Goal: Check status: Check status

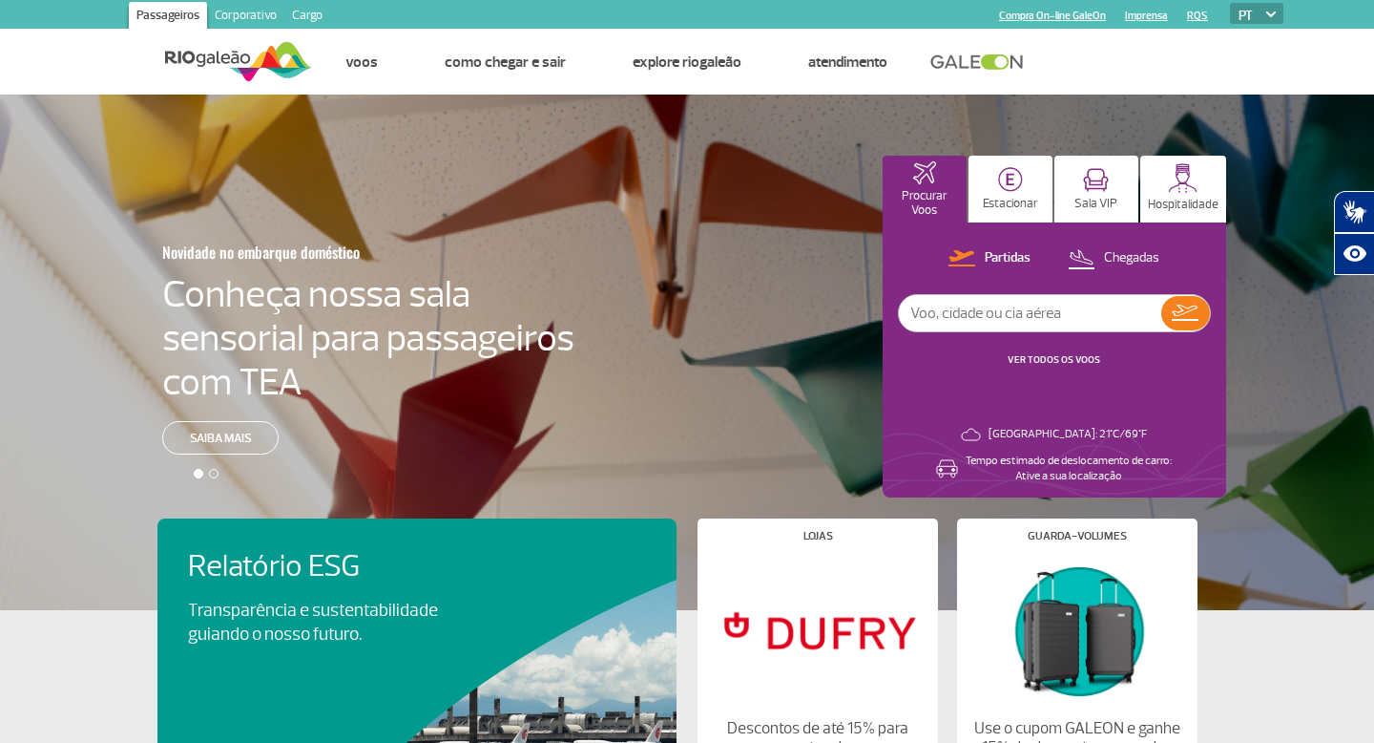
click at [1013, 308] on input "text" at bounding box center [1030, 313] width 262 height 36
click at [992, 310] on input "text" at bounding box center [1030, 313] width 262 height 36
type input "jetsmart"
click at [1190, 320] on img at bounding box center [1185, 312] width 27 height 16
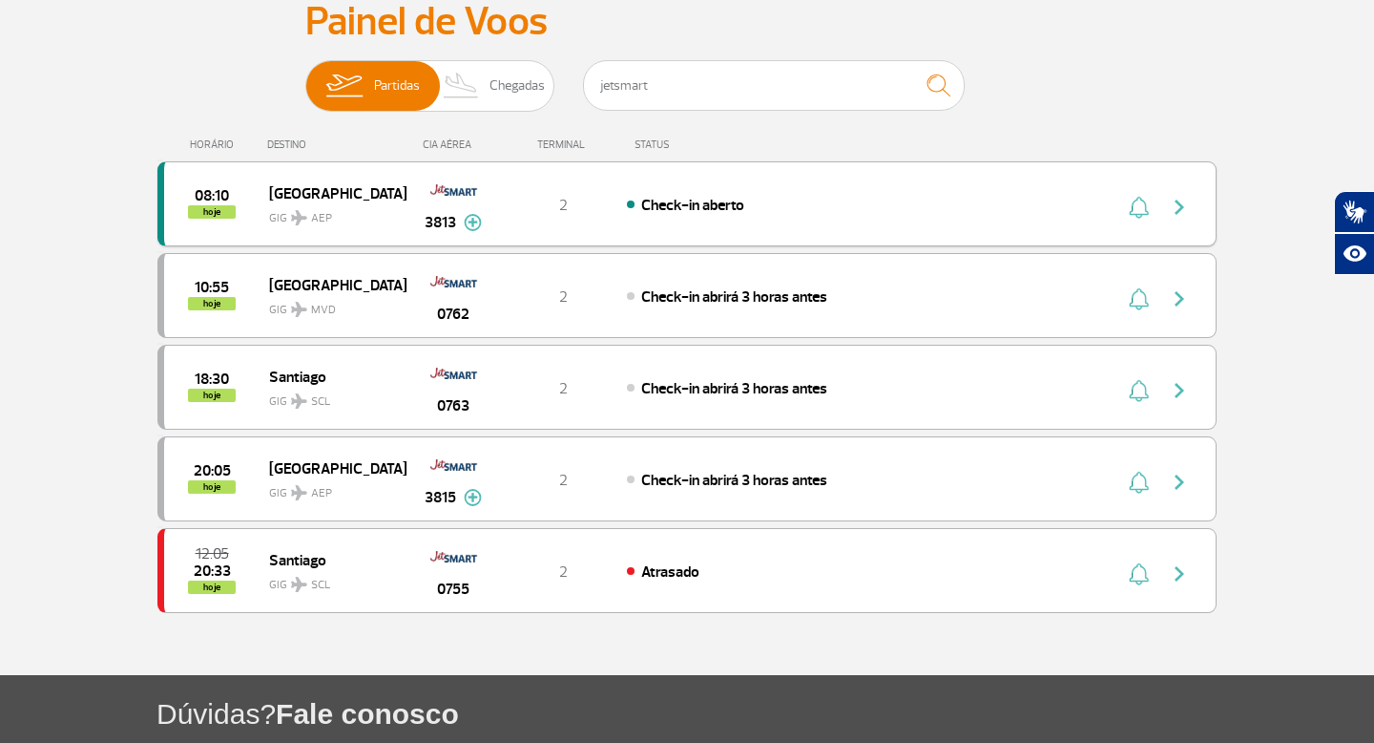
scroll to position [161, 0]
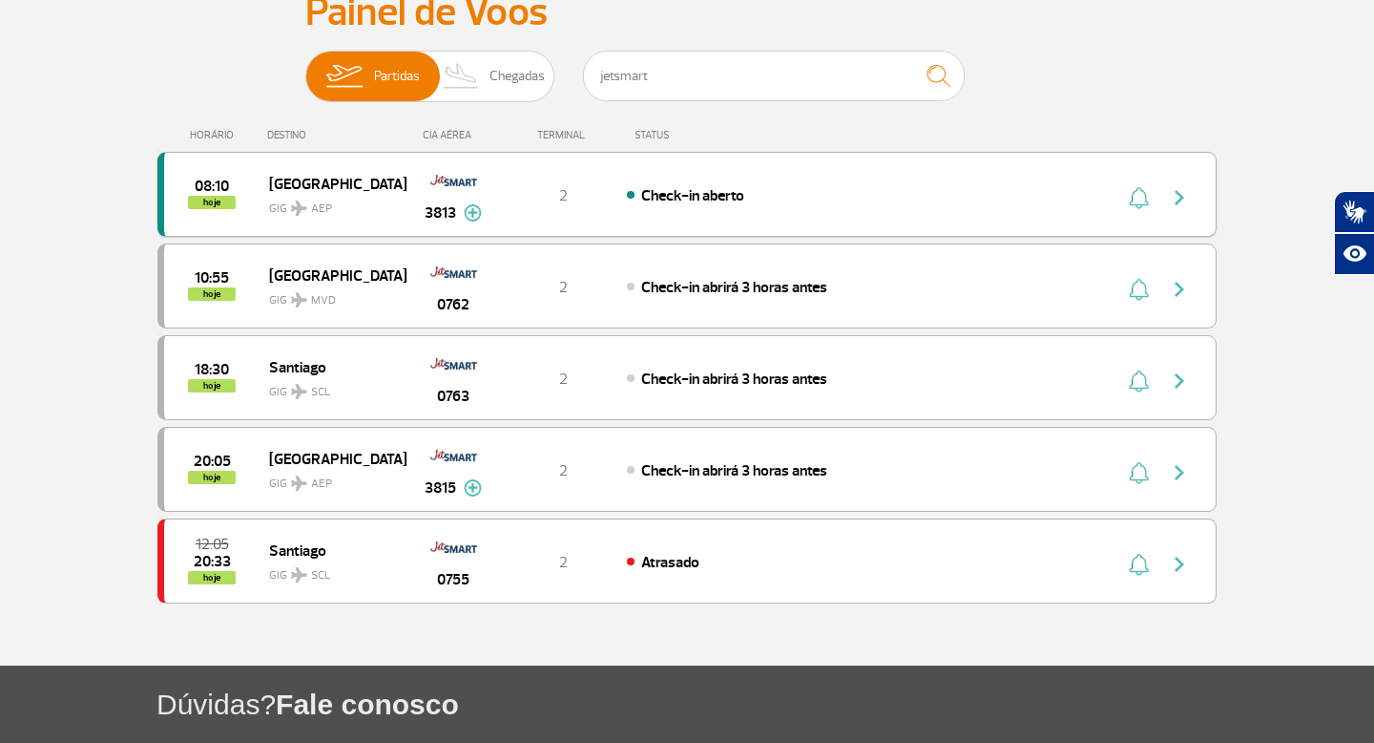
click at [1004, 208] on div "08:10 hoje [GEOGRAPHIC_DATA] GIG AEP 3813 2 Check-in aberto Parcerias: JetSMART…" at bounding box center [686, 194] width 1059 height 85
click at [781, 212] on div "08:10 hoje [GEOGRAPHIC_DATA] GIG AEP 3813 2 Check-in aberto Parcerias: JetSMART…" at bounding box center [686, 194] width 1059 height 85
click at [1184, 194] on img "button" at bounding box center [1179, 197] width 23 height 23
click at [689, 220] on div "08:10 hoje [GEOGRAPHIC_DATA] GIG AEP 3813 2 Check-in aberto Parcerias: JetSMART…" at bounding box center [686, 194] width 1059 height 85
click at [1125, 198] on button "button" at bounding box center [1137, 194] width 29 height 31
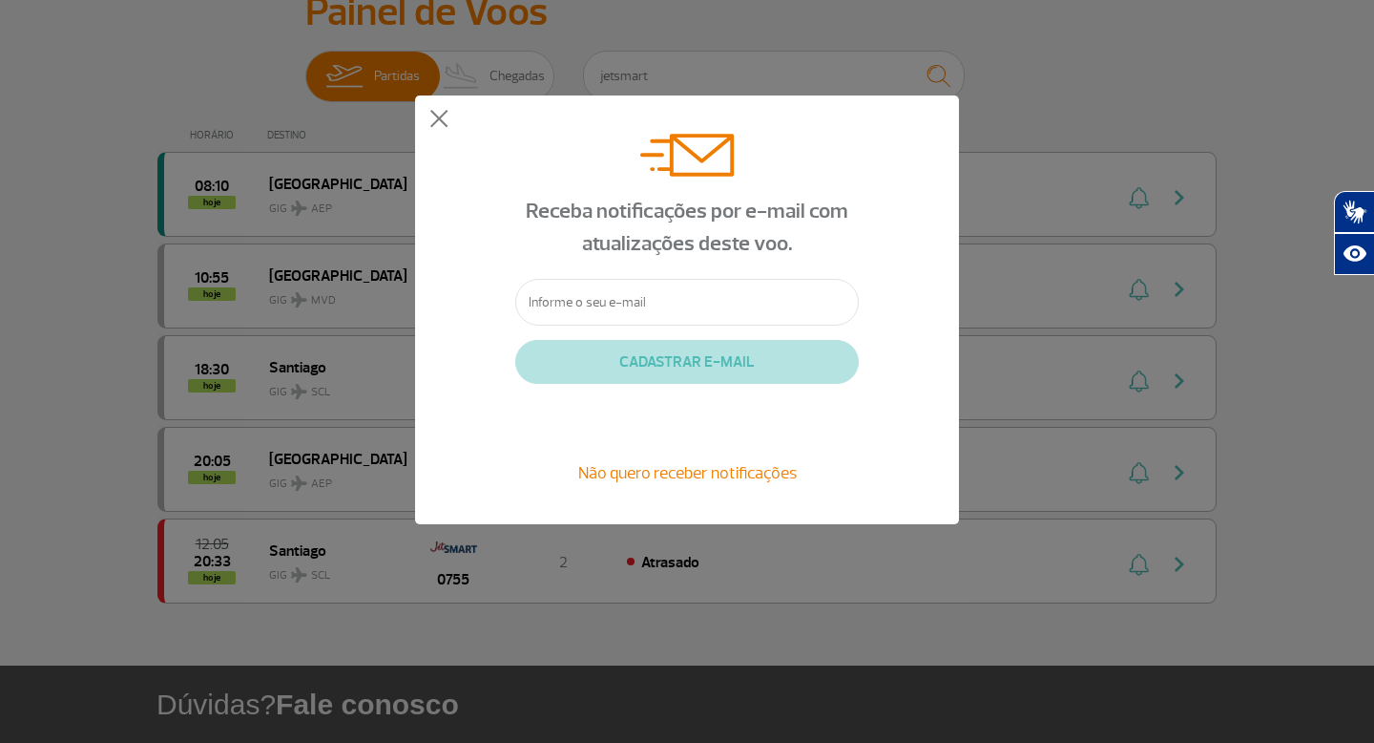
click at [780, 145] on div at bounding box center [687, 146] width 344 height 62
click at [453, 122] on div "Receba notificações por e-mail com atualizações deste voo. CADASTRAR E-MAIL Não…" at bounding box center [687, 309] width 544 height 429
click at [429, 121] on div "Receba notificações por e-mail com atualizações deste voo. CADASTRAR E-MAIL Não…" at bounding box center [687, 309] width 544 height 429
click at [443, 125] on button at bounding box center [438, 119] width 19 height 19
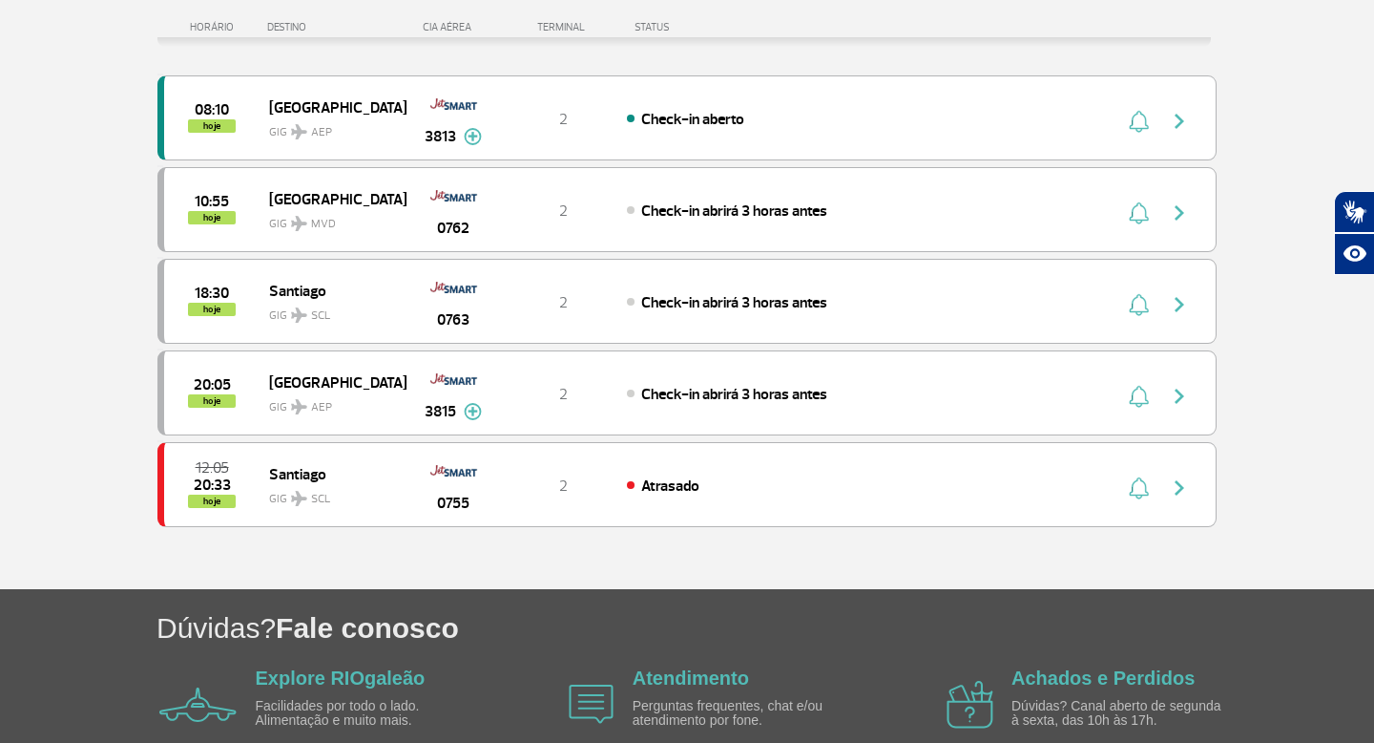
scroll to position [145, 0]
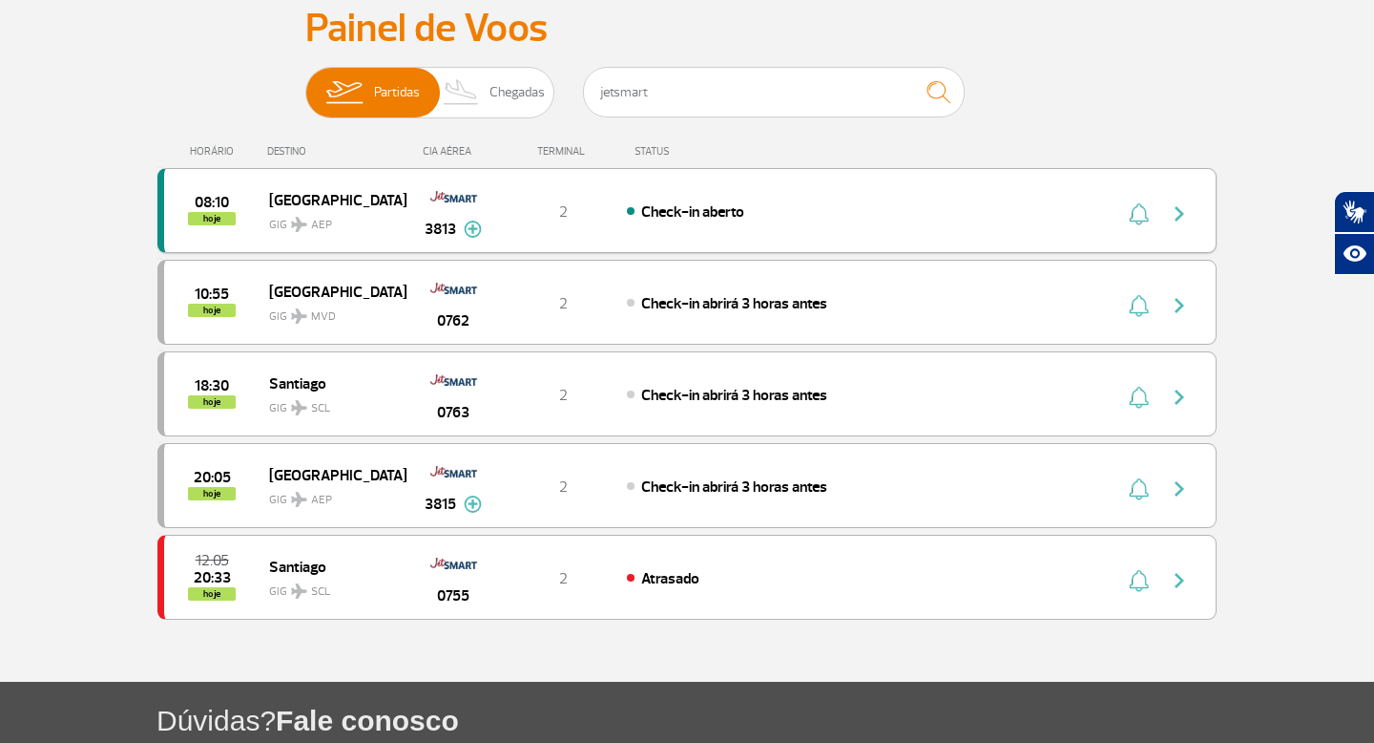
click at [447, 219] on span "3813" at bounding box center [440, 229] width 31 height 23
click at [476, 235] on img at bounding box center [473, 228] width 18 height 17
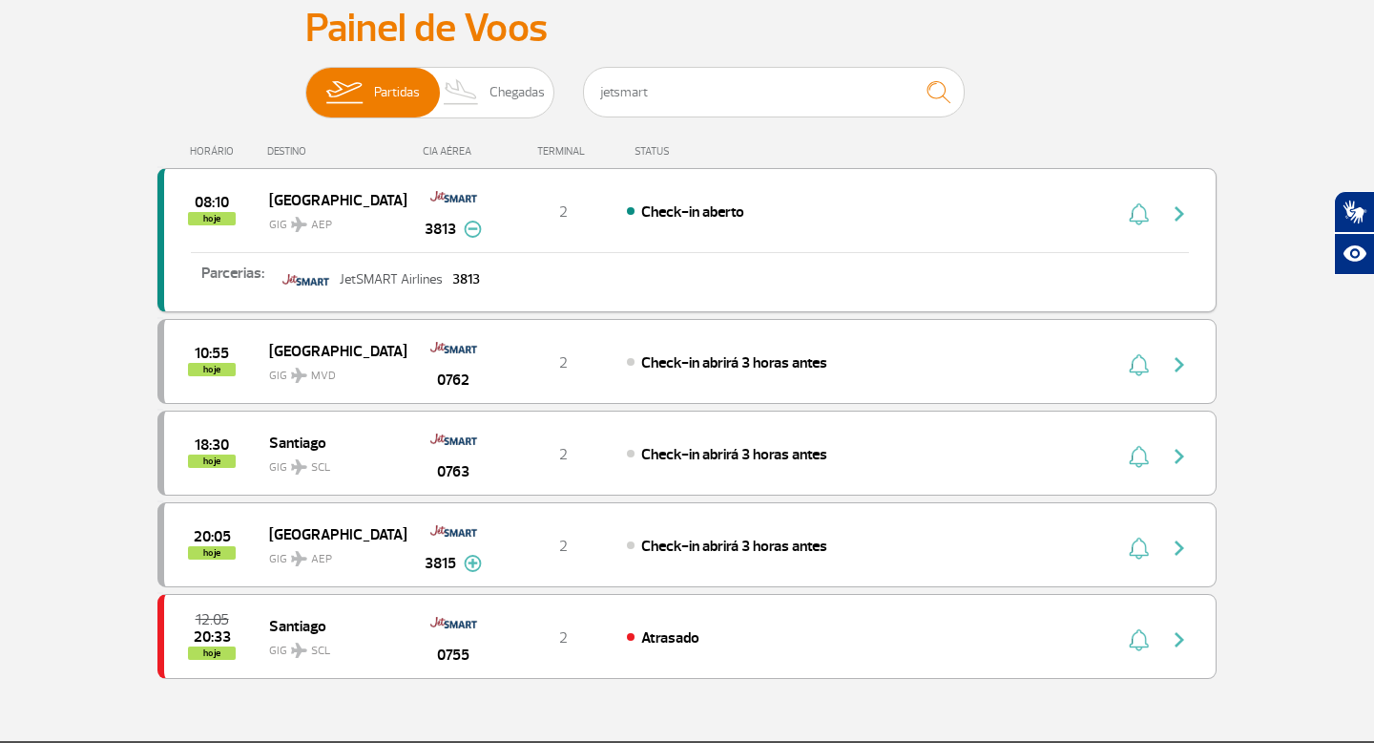
click at [340, 278] on p "JetSMART Airlines" at bounding box center [391, 279] width 103 height 13
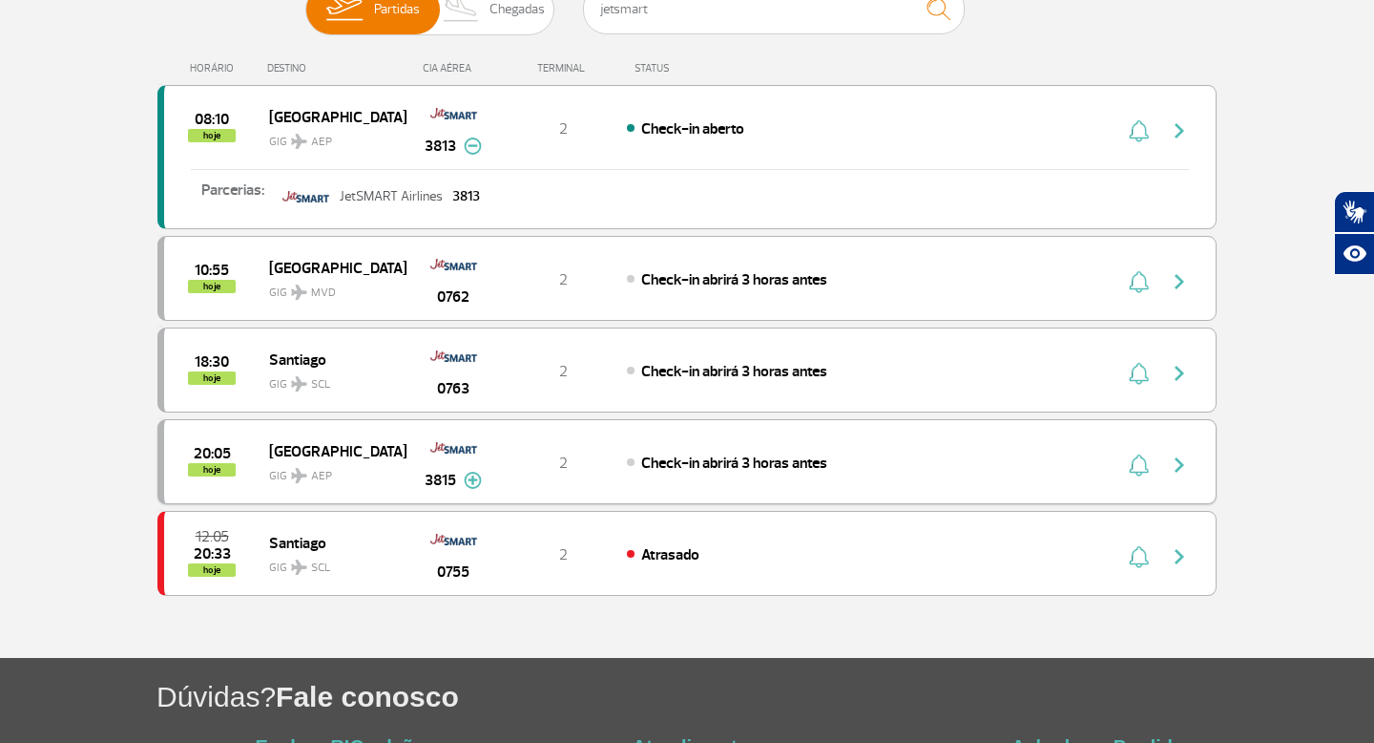
scroll to position [0, 0]
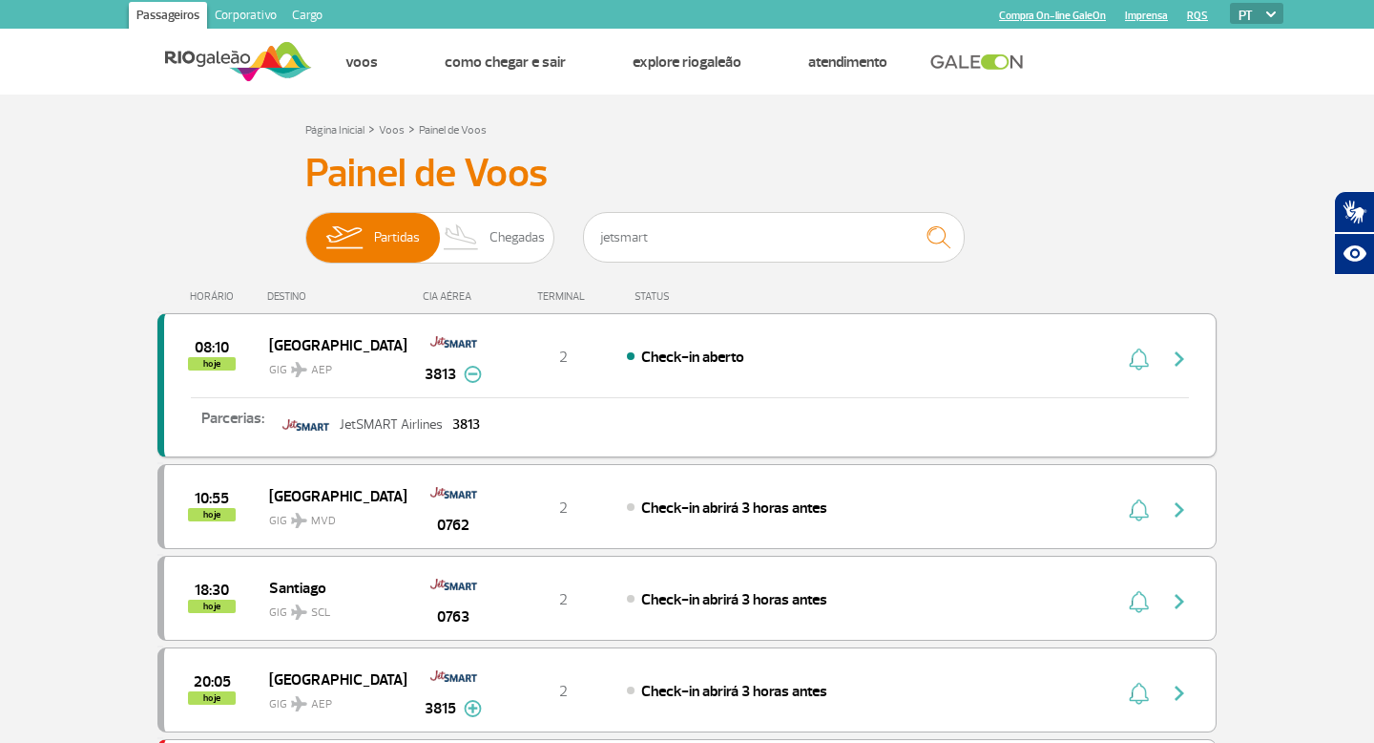
click at [1184, 350] on img "button" at bounding box center [1179, 358] width 23 height 23
click at [598, 152] on h3 "Painel de Voos" at bounding box center [687, 174] width 764 height 48
click at [875, 378] on div "08:10 hoje [GEOGRAPHIC_DATA] GIG AEP 3813 2 Check-in aberto Parcerias: JetSMART…" at bounding box center [686, 385] width 1059 height 144
